Goal: Task Accomplishment & Management: Use online tool/utility

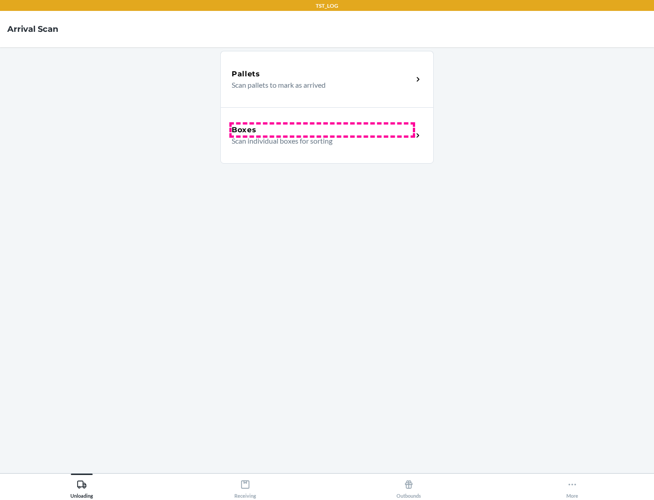
click at [322, 130] on div "Boxes" at bounding box center [322, 130] width 181 height 11
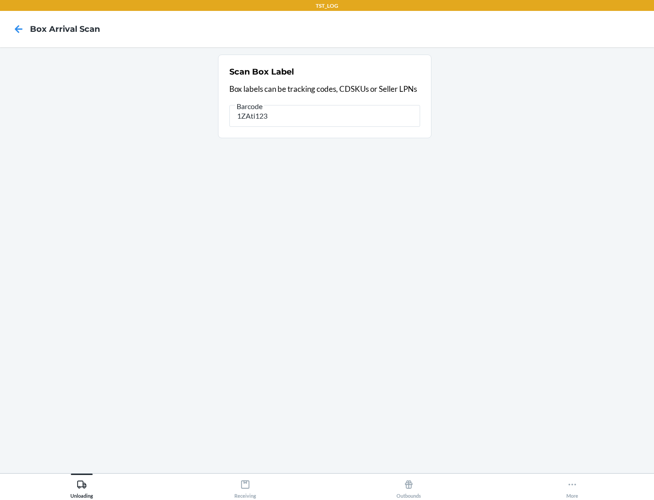
type input "1ZAti123"
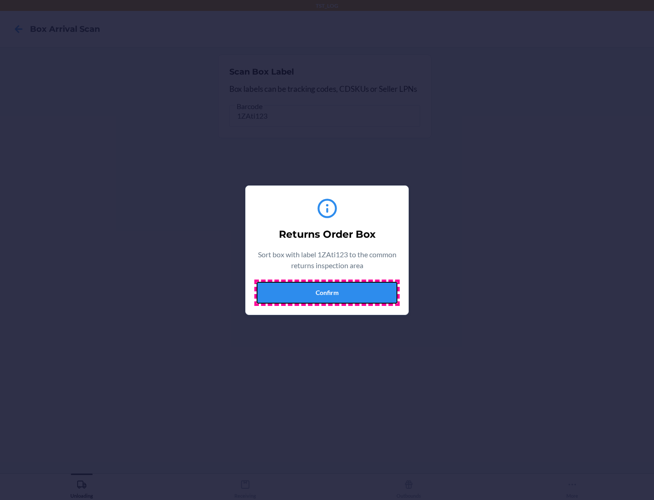
click at [327, 292] on button "Confirm" at bounding box center [327, 293] width 141 height 22
